Goal: Find specific page/section

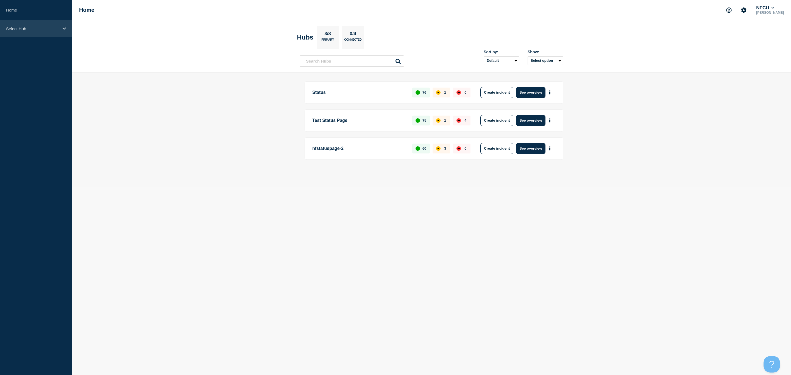
click at [44, 24] on div "Select Hub" at bounding box center [36, 28] width 72 height 17
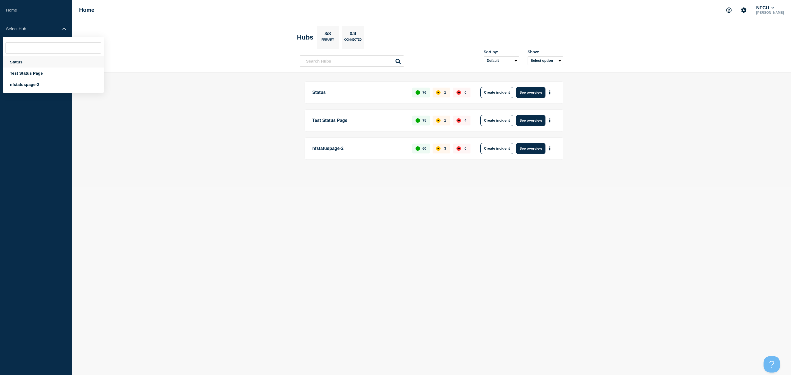
click at [20, 64] on div "Status" at bounding box center [53, 61] width 101 height 11
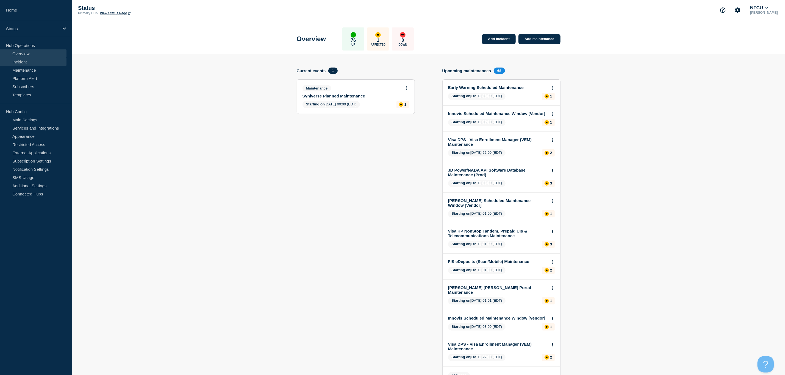
click at [48, 61] on link "Incident" at bounding box center [33, 62] width 66 height 8
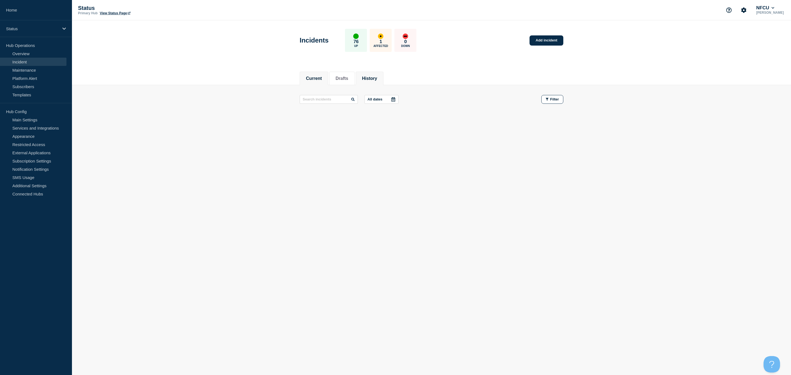
click at [374, 78] on button "History" at bounding box center [369, 78] width 15 height 5
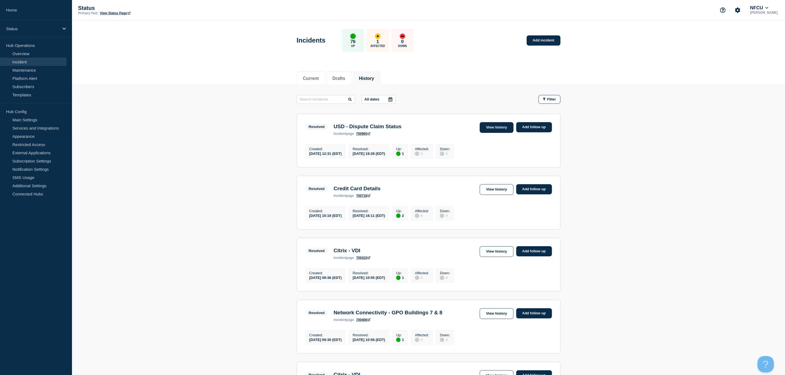
click at [498, 129] on link "View history" at bounding box center [497, 127] width 34 height 11
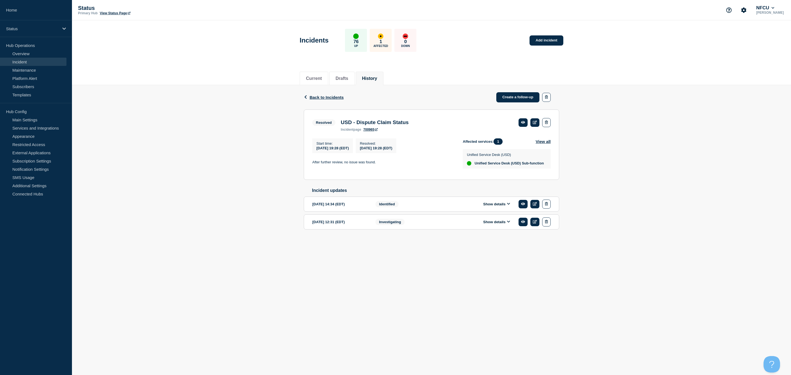
click at [506, 224] on button "Show details" at bounding box center [497, 222] width 30 height 5
click at [327, 98] on span "Back to Incidents" at bounding box center [327, 97] width 34 height 5
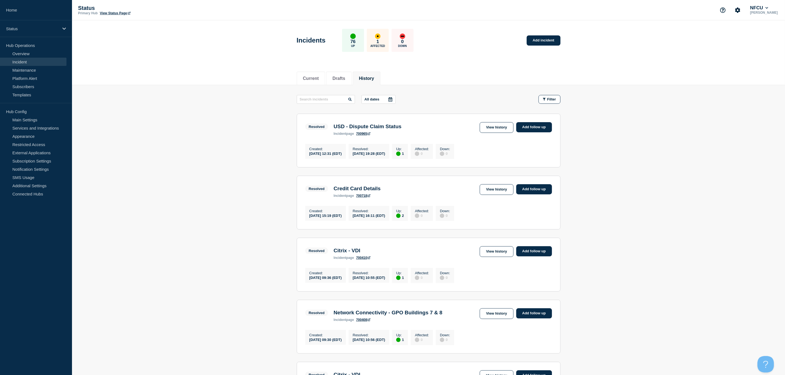
click at [488, 131] on link "View history" at bounding box center [497, 127] width 34 height 11
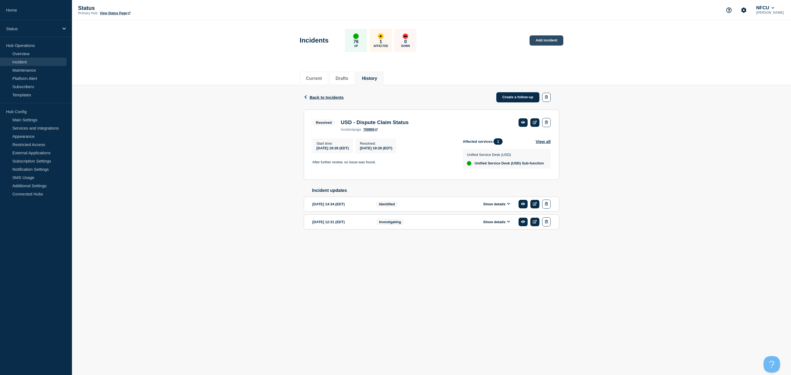
click at [540, 40] on link "Add incident" at bounding box center [547, 40] width 34 height 10
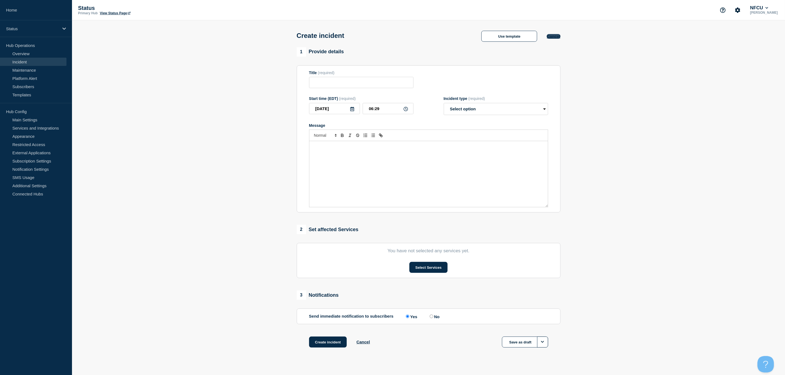
click at [554, 37] on button "Cancel" at bounding box center [553, 36] width 13 height 5
